Goal: Task Accomplishment & Management: Manage account settings

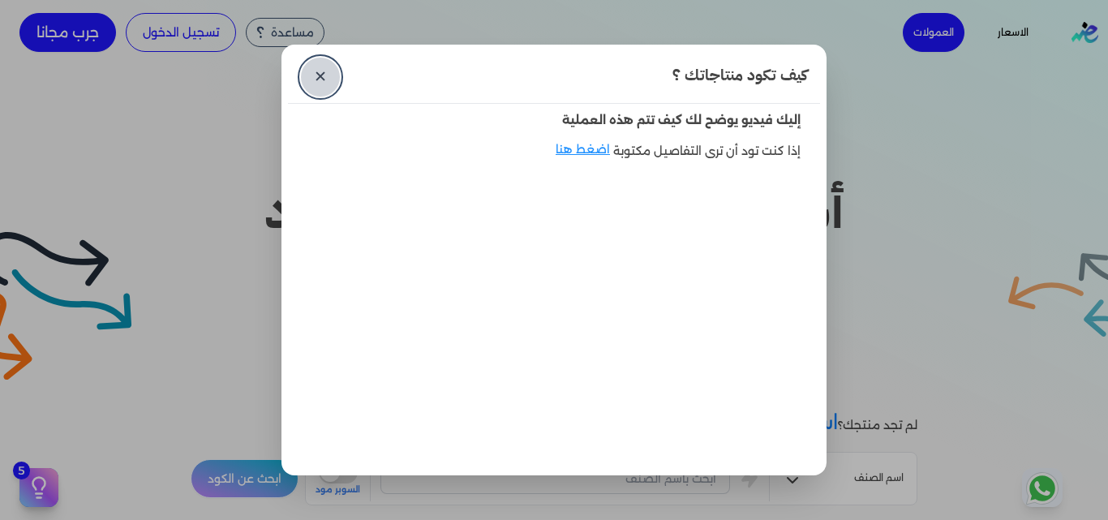
click at [305, 67] on link "✕" at bounding box center [320, 77] width 39 height 39
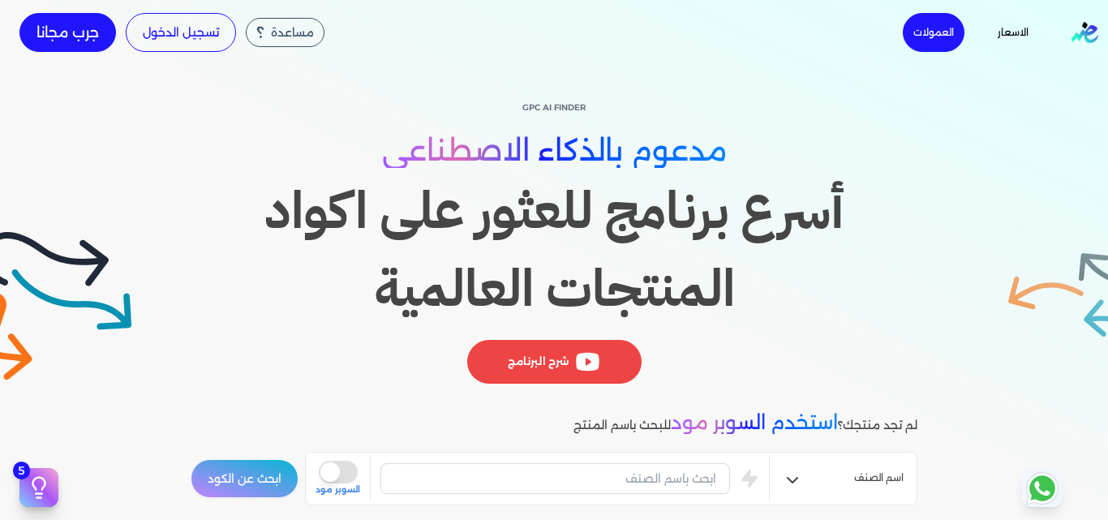
click at [140, 3] on div "مساعدة خدمة العملاء دليل المستخدم تسجيل الدخول جرب مجانا" at bounding box center [280, 32] width 561 height 65
click at [148, 17] on link "تسجيل الدخول" at bounding box center [181, 32] width 110 height 39
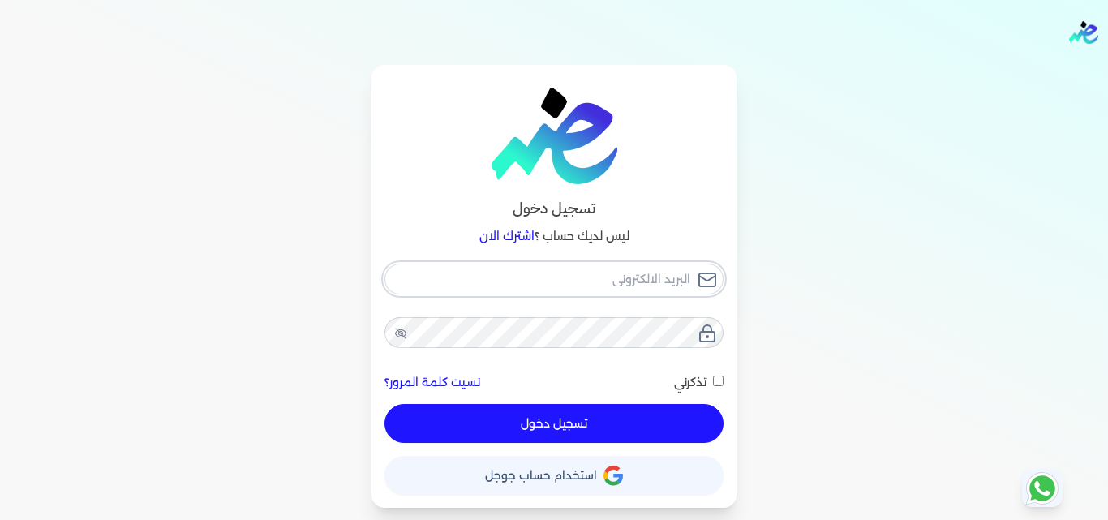
type input "[EMAIL_ADDRESS][DOMAIN_NAME]"
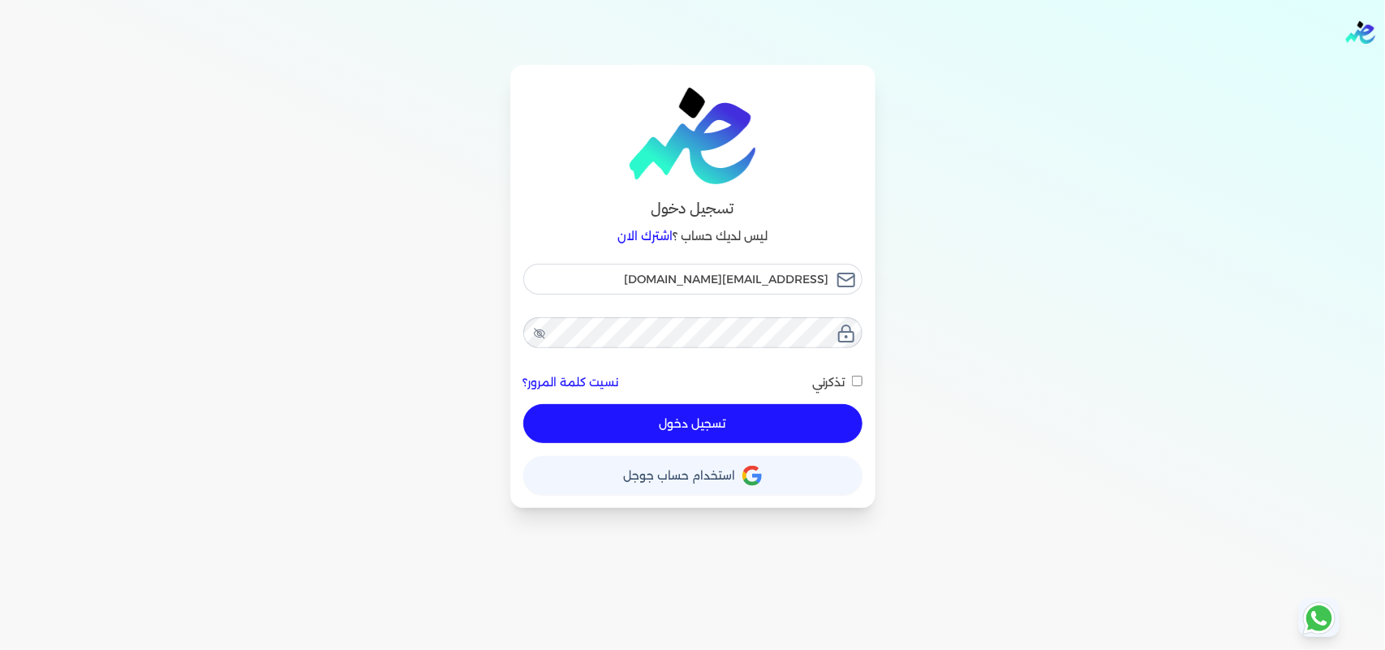
drag, startPoint x: 204, startPoint y: 1, endPoint x: 783, endPoint y: 426, distance: 717.8
click at [783, 426] on button "تسجيل دخول" at bounding box center [692, 423] width 339 height 39
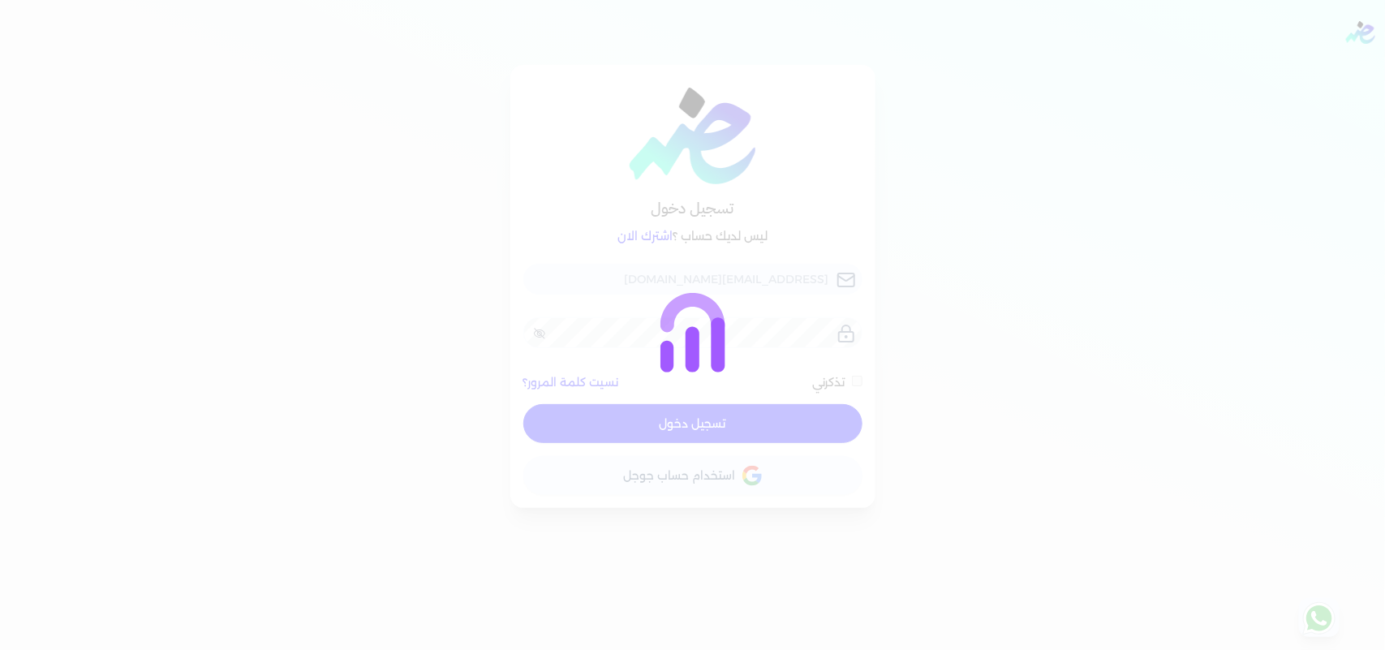
checkbox input "false"
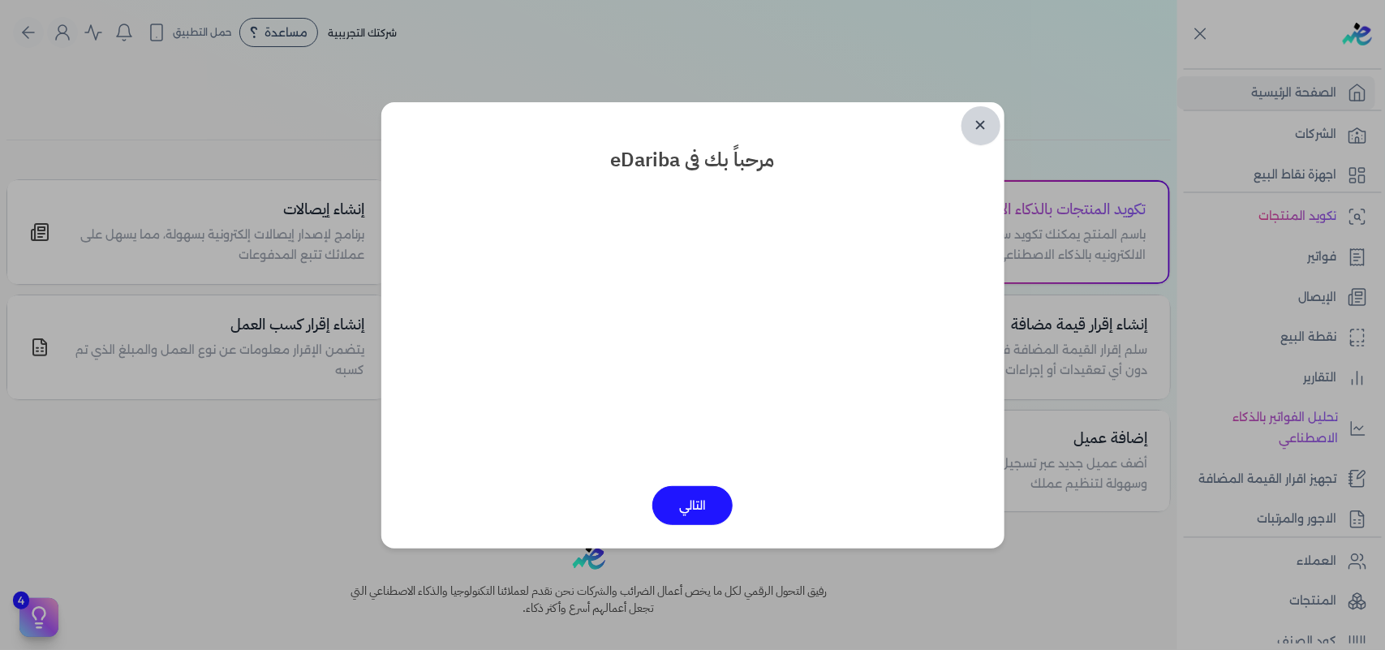
click at [972, 128] on link "✕" at bounding box center [980, 125] width 39 height 39
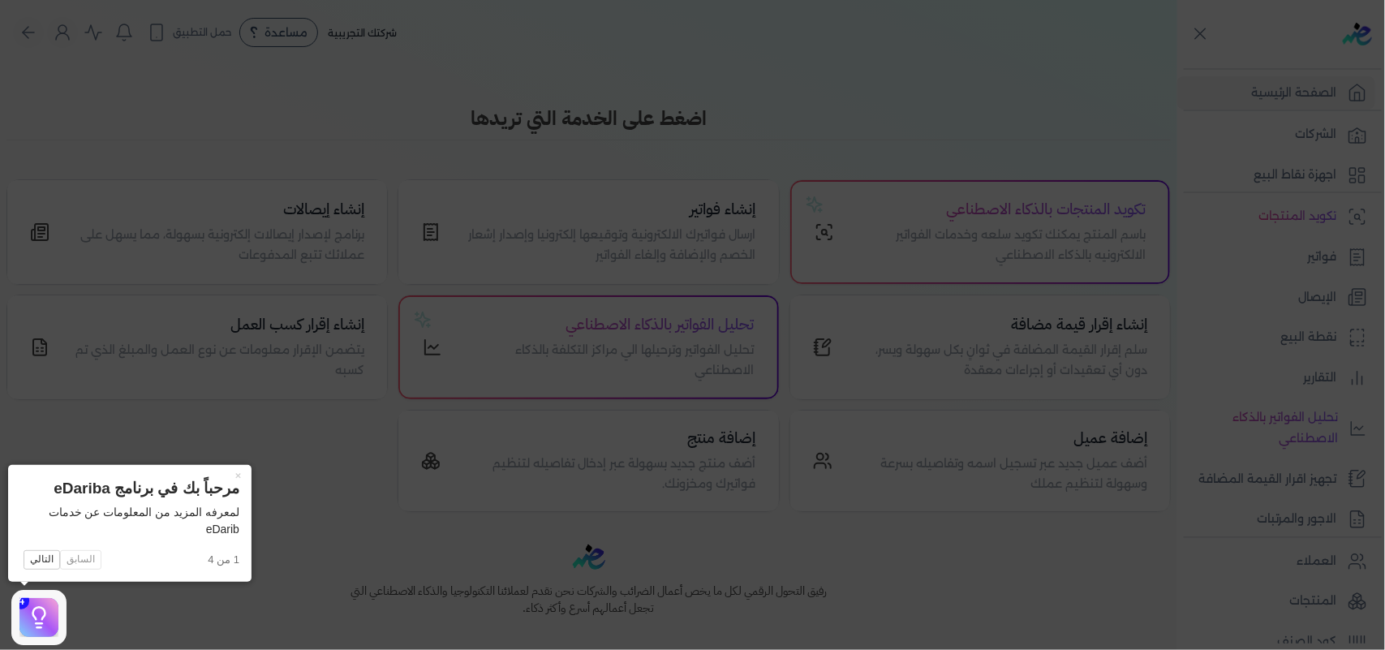
click at [297, 184] on icon at bounding box center [692, 325] width 1385 height 650
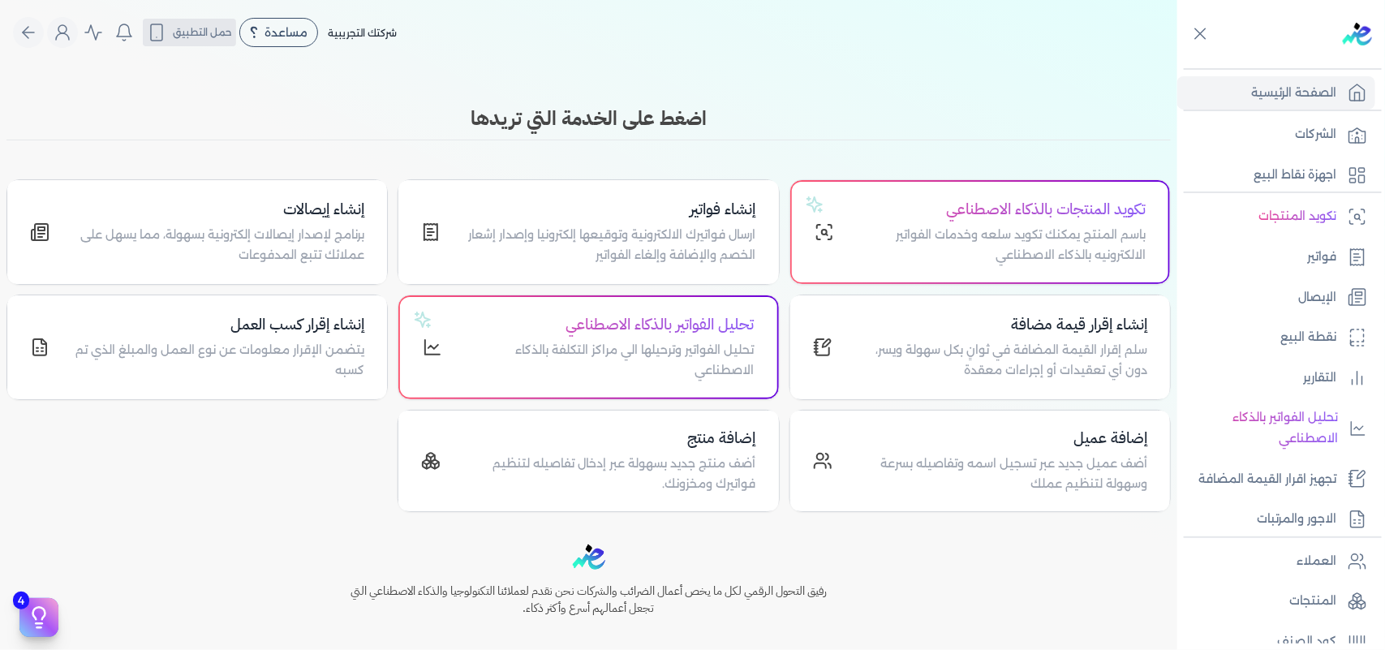
click at [201, 28] on span "حمل التطبيق" at bounding box center [202, 32] width 59 height 15
click at [201, 27] on span "حمل التطبيق" at bounding box center [202, 32] width 59 height 15
click at [191, 19] on button "حمل التطبيق" at bounding box center [189, 33] width 93 height 28
drag, startPoint x: 191, startPoint y: 18, endPoint x: 173, endPoint y: 83, distance: 67.3
click at [173, 83] on div "Toggle Navigation الاسعار العمولات مساعدة خدمة العملاء دليل المستخدم تسجيل الدخ…" at bounding box center [588, 325] width 1177 height 650
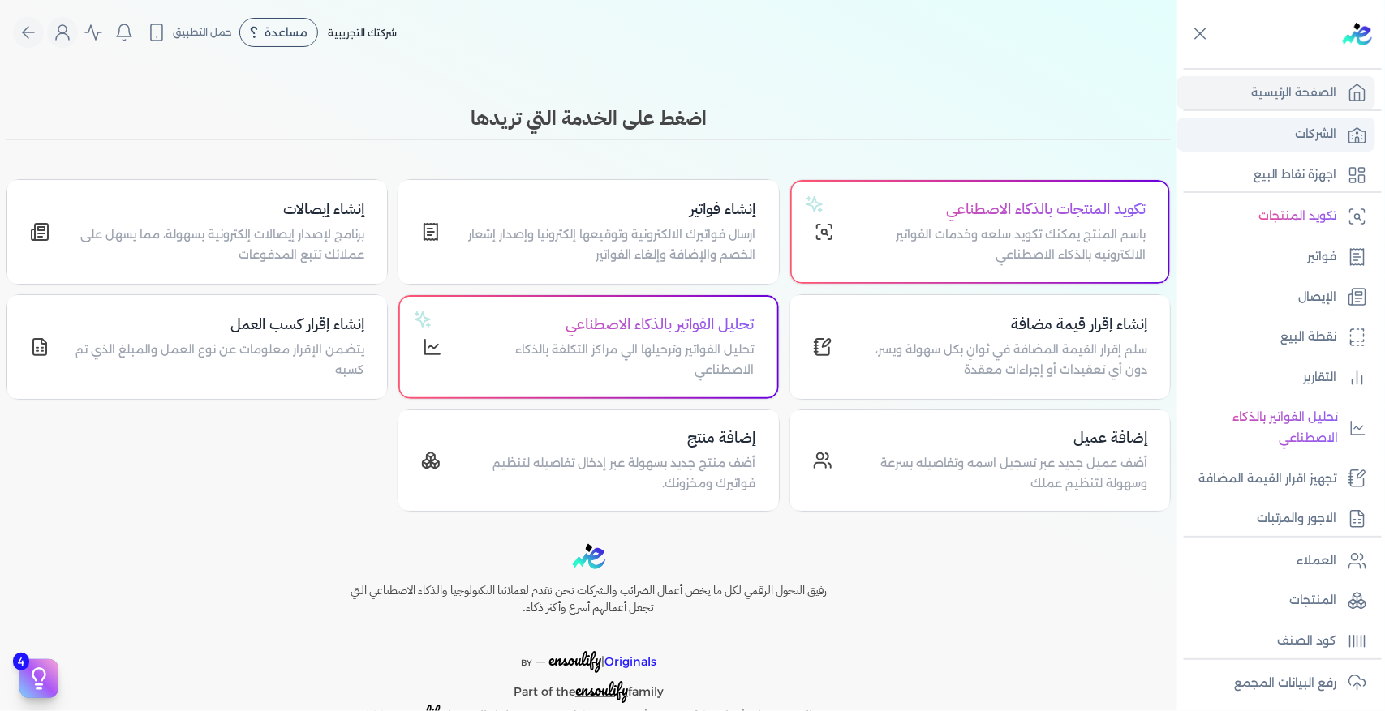
click at [1107, 135] on p "الشركات" at bounding box center [1315, 134] width 41 height 21
click at [1107, 124] on link "الشركات" at bounding box center [1276, 135] width 198 height 34
click at [1107, 118] on link "الشركات" at bounding box center [1276, 135] width 198 height 34
